Goal: Task Accomplishment & Management: Manage account settings

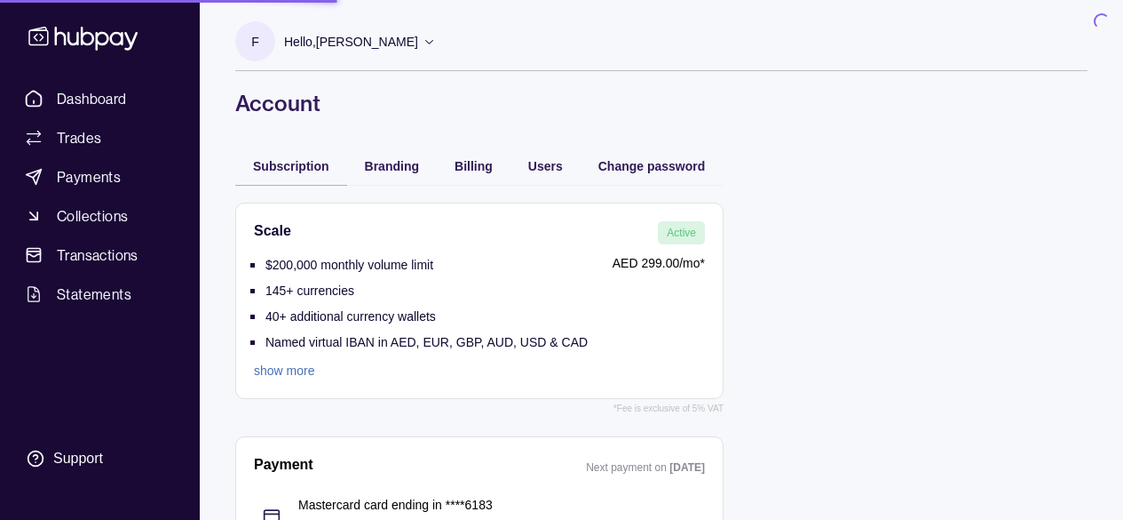
scroll to position [60, 0]
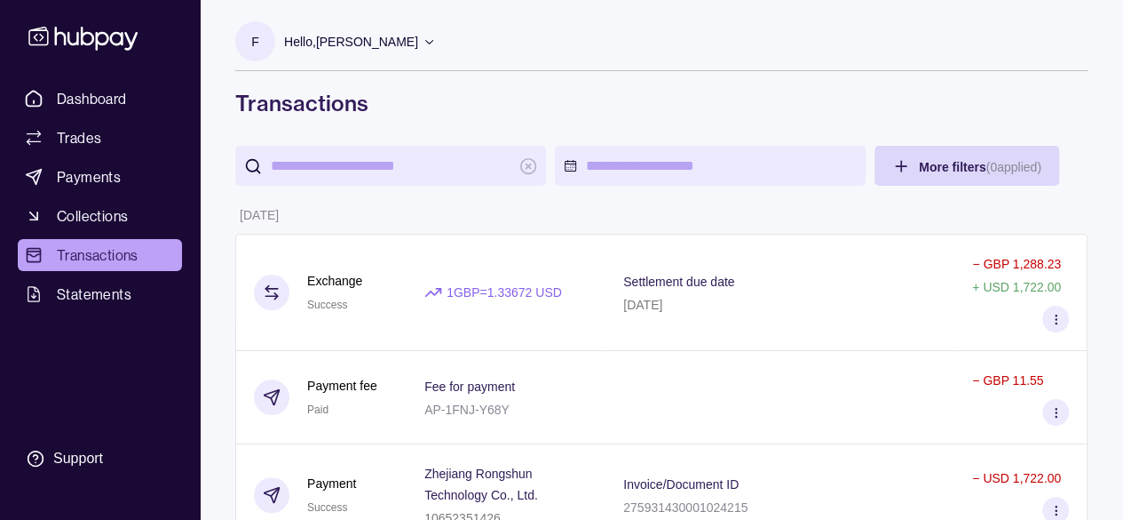
click at [523, 275] on div "1 GBP = 1.33672 USD" at bounding box center [506, 292] width 199 height 117
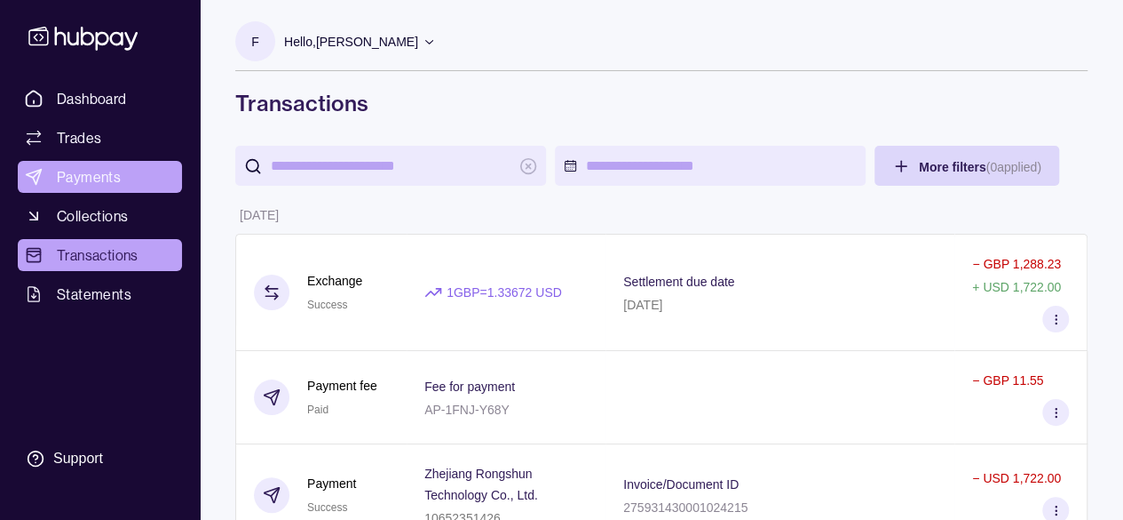
click at [60, 186] on span "Payments" at bounding box center [89, 176] width 64 height 21
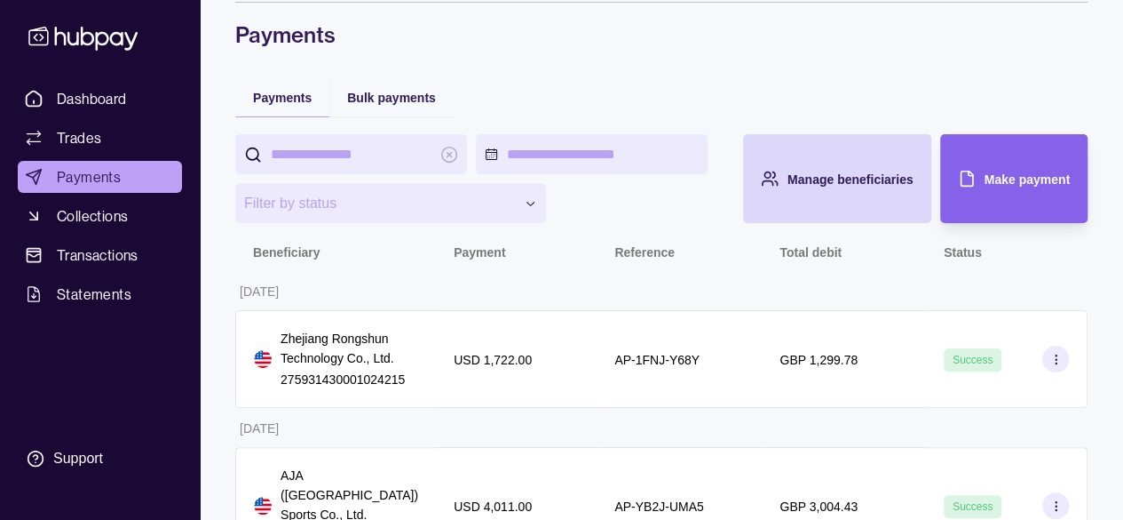
scroll to position [109, 0]
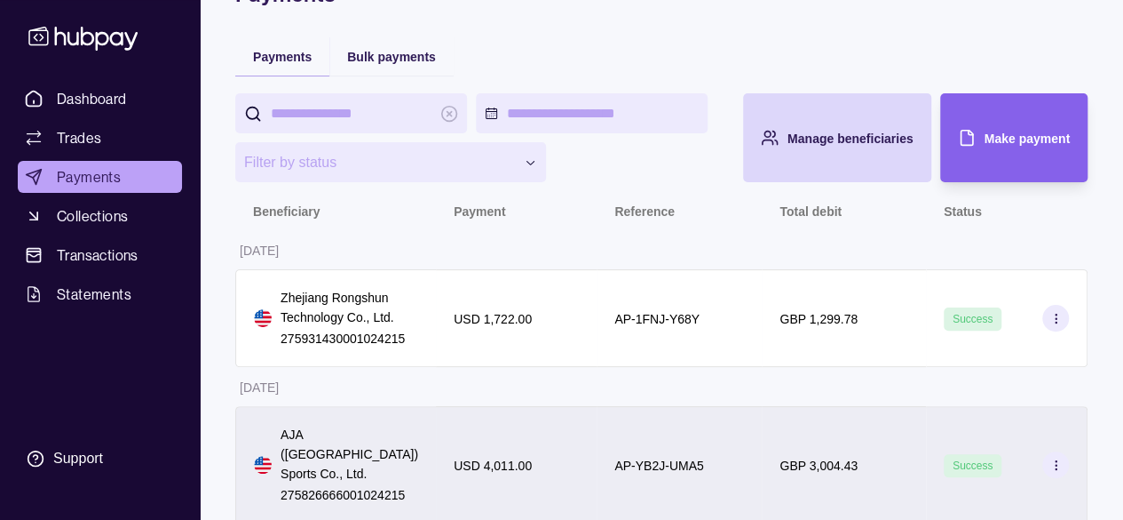
click at [572, 424] on div "USD 4,011.00" at bounding box center [516, 464] width 161 height 117
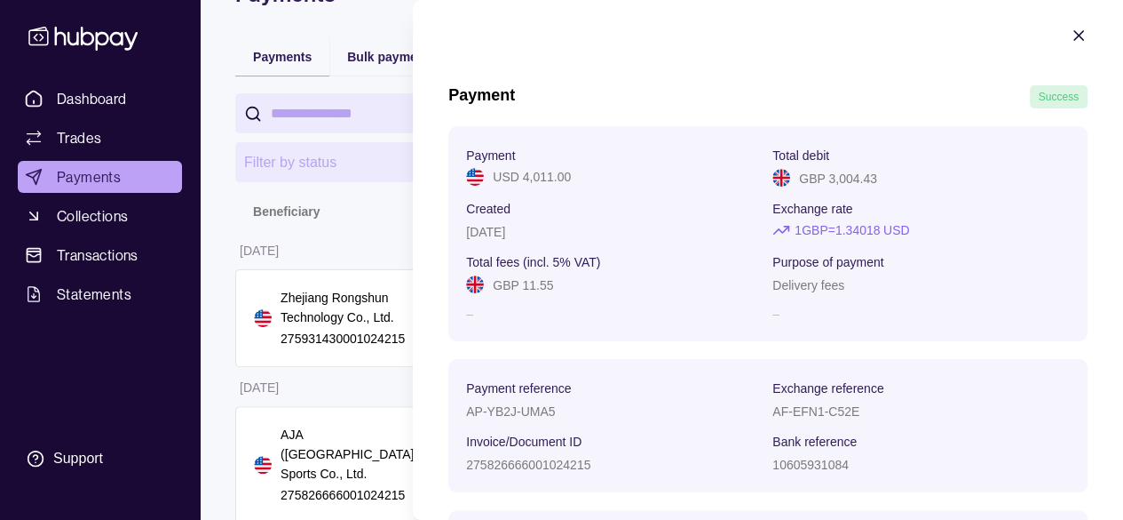
scroll to position [0, 0]
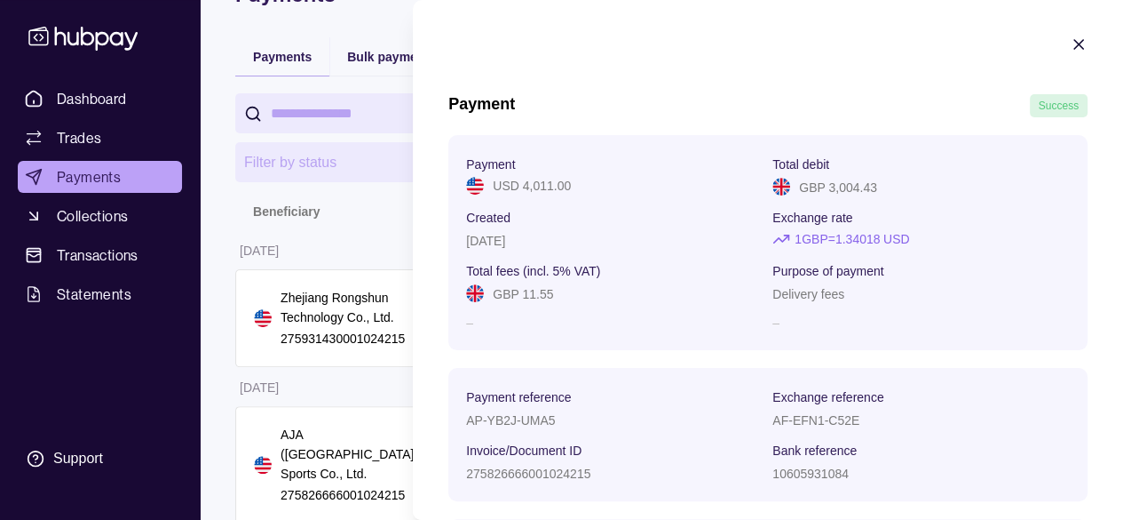
click at [24, 118] on html "**********" at bounding box center [561, 216] width 1123 height 650
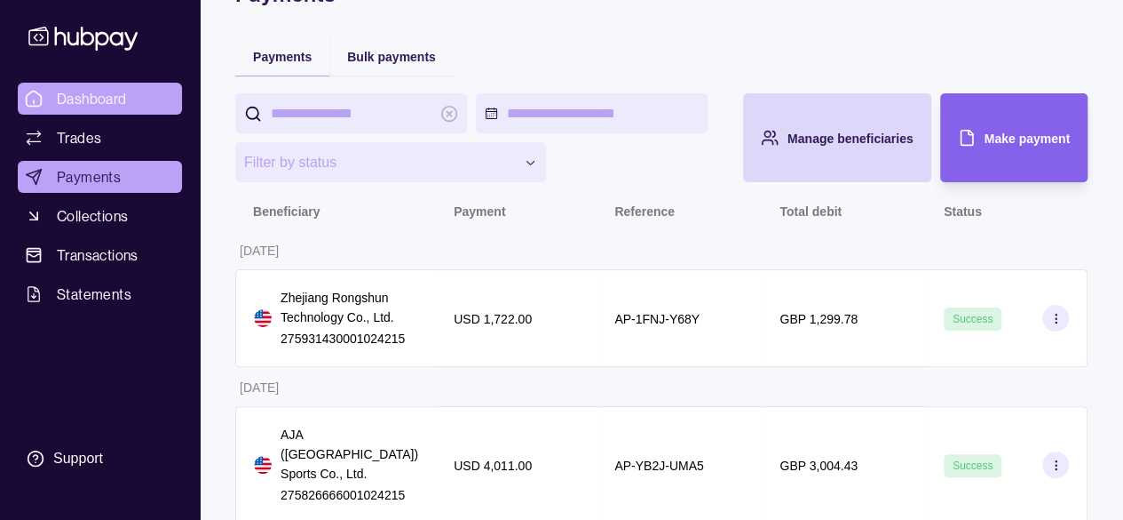
click at [58, 99] on span "Dashboard" at bounding box center [92, 98] width 70 height 21
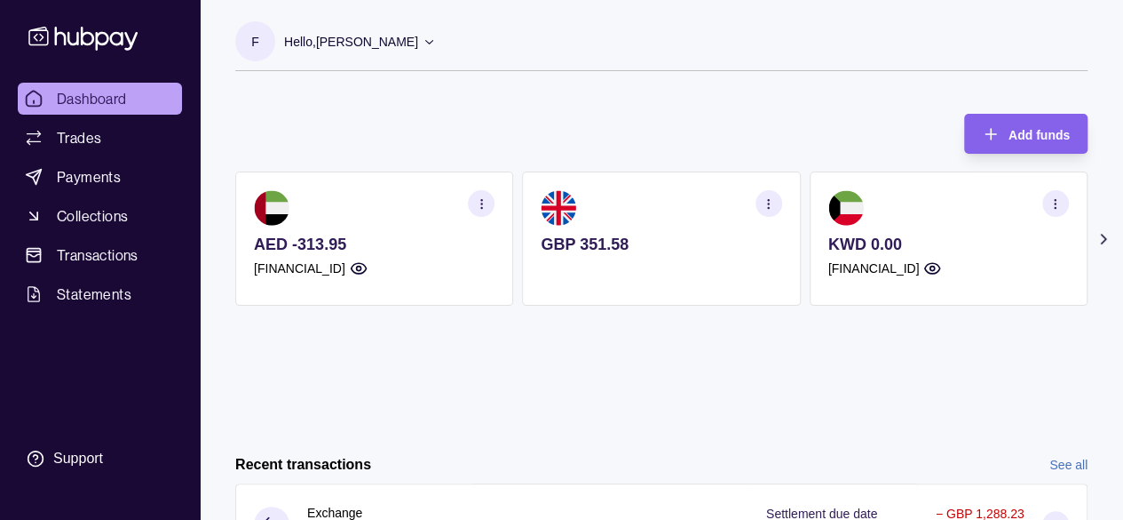
click at [1115, 234] on section "Add funds AED -313.95 [FINANCIAL_ID] GBP 351.58 KWD 0.00 [FINANCIAL_ID] QAR 0.0…" at bounding box center [662, 510] width 924 height 828
click at [1103, 241] on icon at bounding box center [1103, 238] width 4 height 9
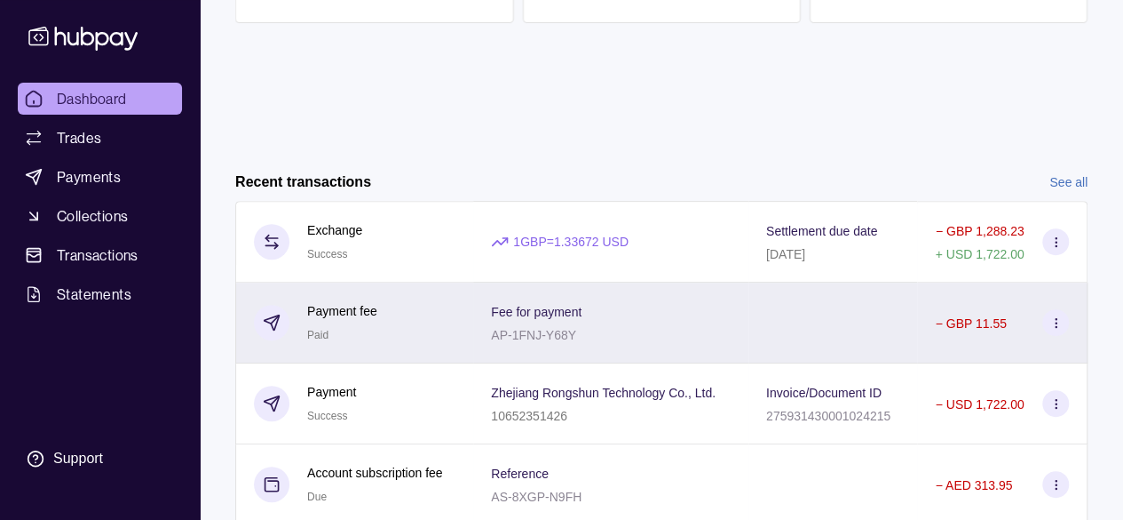
scroll to position [355, 0]
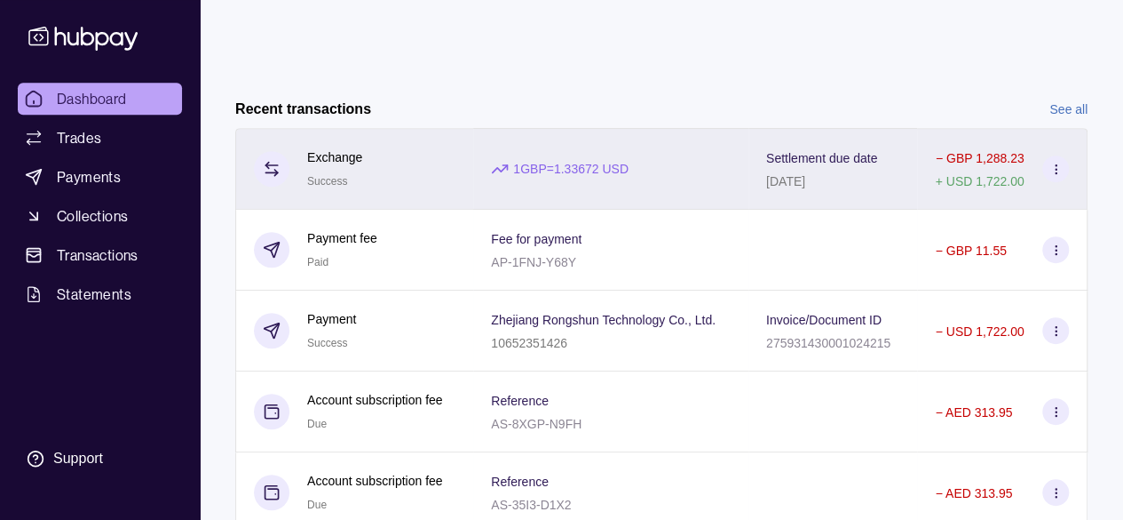
click at [877, 179] on div "[DATE]" at bounding box center [821, 180] width 111 height 21
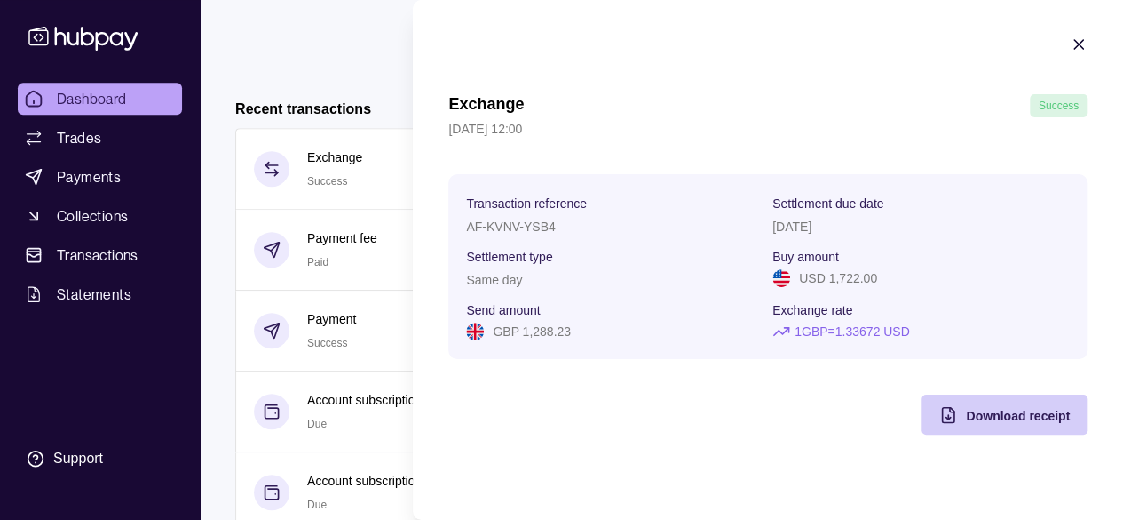
click at [955, 405] on div "Download receipt" at bounding box center [991, 414] width 157 height 40
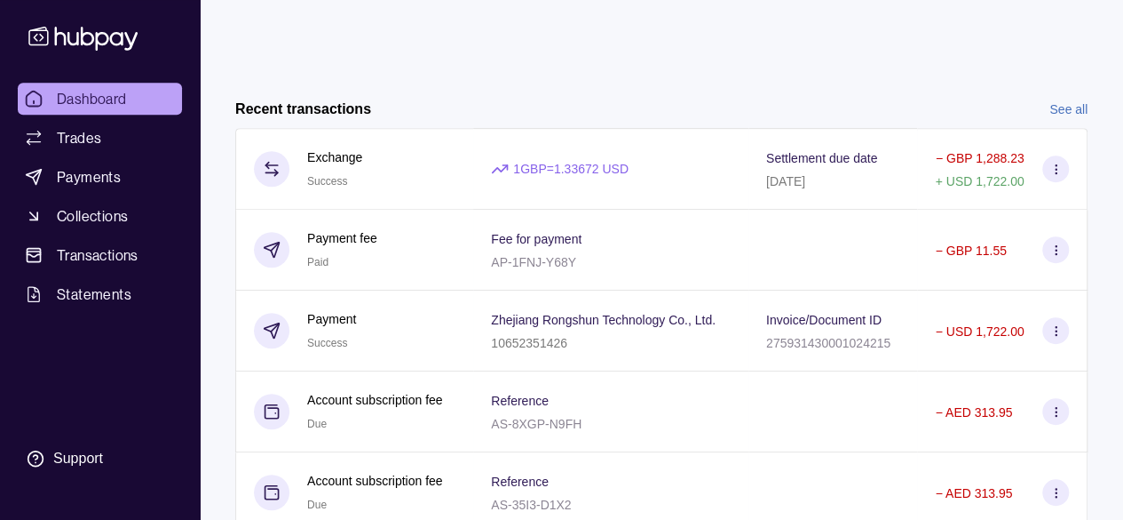
click at [317, 97] on html "Dashboard Trades Payments Collections Transactions Statements Support F Hello, …" at bounding box center [561, 117] width 1123 height 945
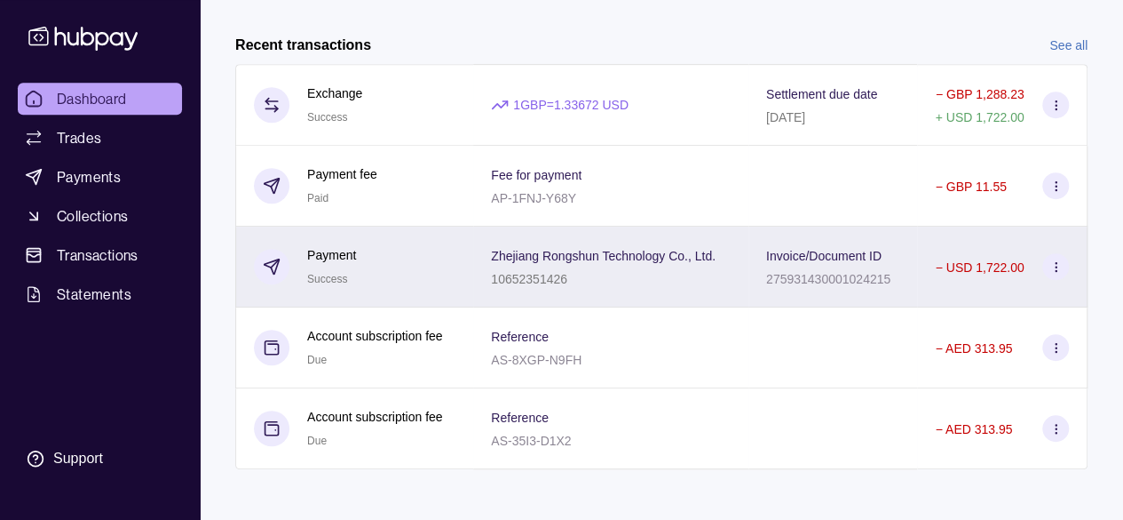
scroll to position [423, 0]
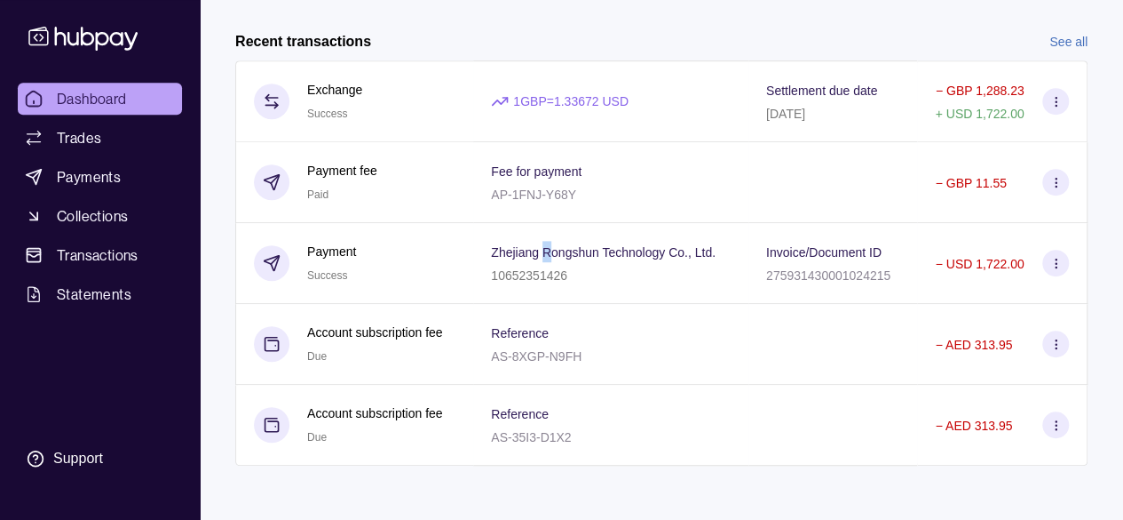
click at [548, 255] on span "Zhejiang Rongshun Technology Co., Ltd." at bounding box center [603, 251] width 225 height 21
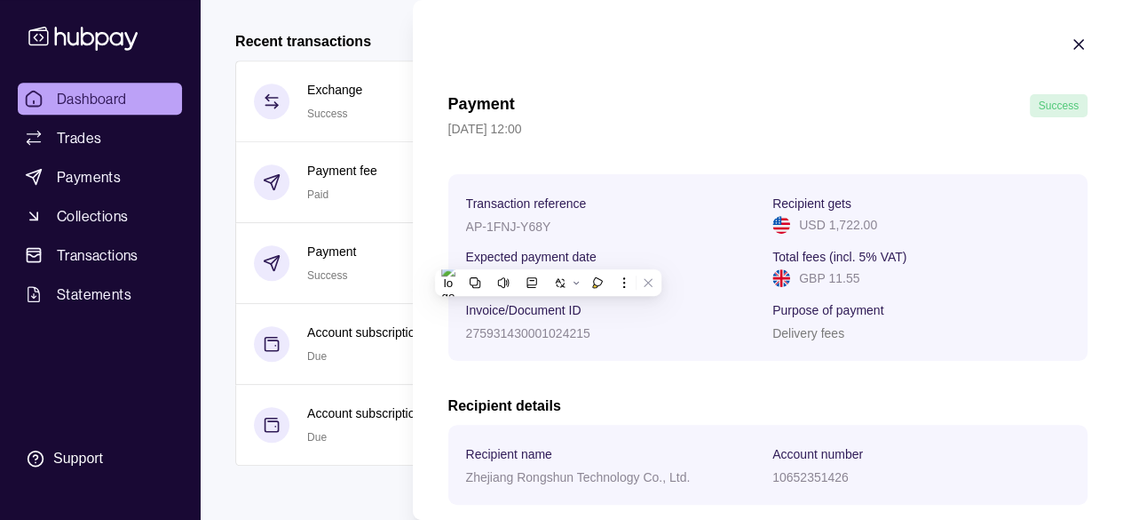
click at [668, 91] on section "Payment Success [DATE] 12:00 Transaction reference AP-1FNJ-Y68Y Recipient gets …" at bounding box center [768, 307] width 710 height 615
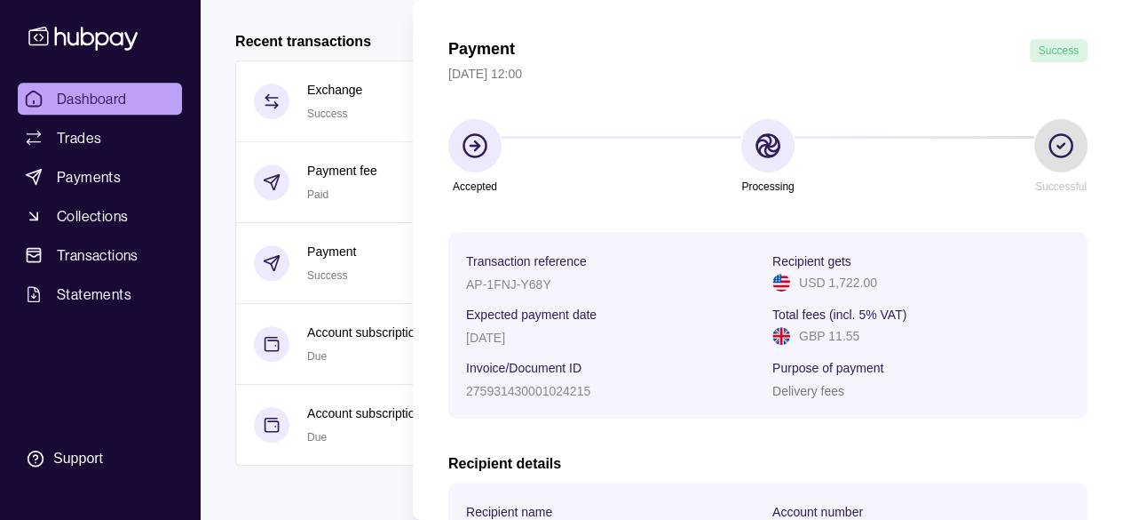
scroll to position [0, 0]
